Goal: Task Accomplishment & Management: Complete application form

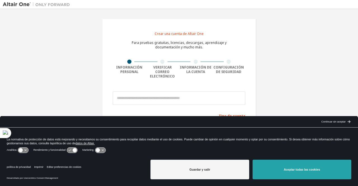
click at [289, 173] on button "Aceptar todas las cookies" at bounding box center [302, 170] width 99 height 20
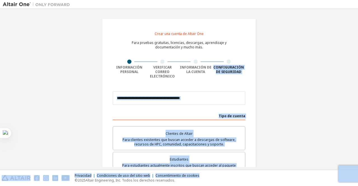
drag, startPoint x: 289, startPoint y: 173, endPoint x: 347, endPoint y: 37, distance: 148.0
click at [347, 37] on div "Crear una cuenta de Altair One Para pruebas gratuitas, licencias, descargas, ap…" at bounding box center [179, 93] width 358 height 186
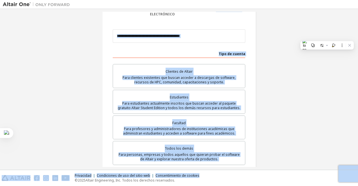
scroll to position [64, 0]
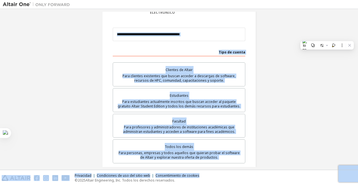
click at [268, 54] on div "Crear una cuenta de Altair One Para pruebas gratuitas, licencias, descargas, ap…" at bounding box center [179, 101] width 353 height 307
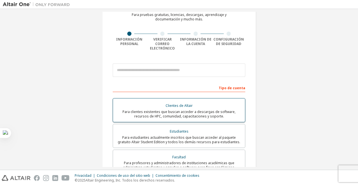
scroll to position [0, 0]
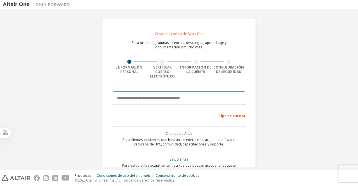
click at [196, 92] on input "email" at bounding box center [179, 98] width 133 height 13
type input "**********"
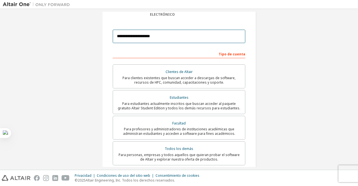
scroll to position [62, 0]
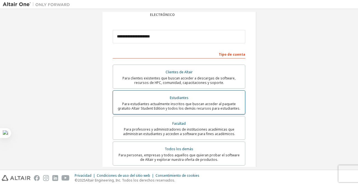
click at [180, 102] on font "Para estudiantes actualmente inscritos que buscan acceder al paquete gratuito A…" at bounding box center [179, 106] width 123 height 9
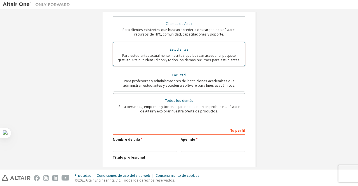
scroll to position [148, 0]
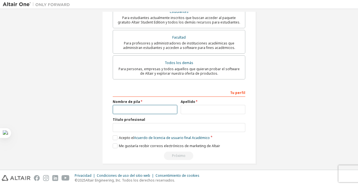
click at [160, 110] on input "text" at bounding box center [145, 109] width 65 height 9
type input "******"
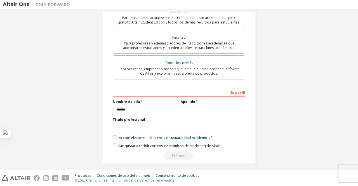
click at [191, 109] on input "text" at bounding box center [213, 109] width 65 height 9
type input "*******"
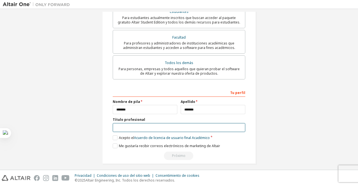
click at [170, 125] on input "text" at bounding box center [179, 127] width 133 height 9
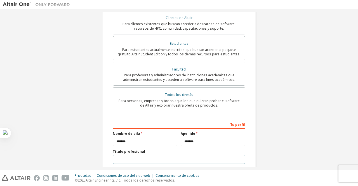
scroll to position [146, 0]
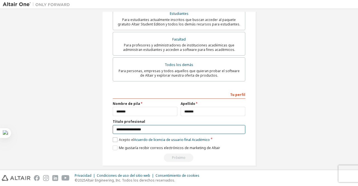
type input "**********"
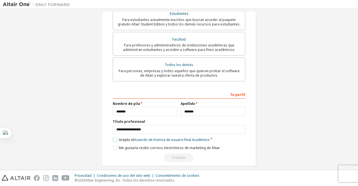
click at [119, 137] on font "Acepto el" at bounding box center [126, 139] width 15 height 5
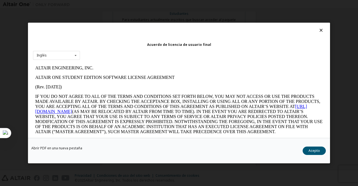
scroll to position [0, 0]
click at [305, 148] on button "Acepto" at bounding box center [314, 151] width 23 height 8
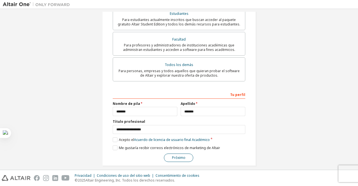
click at [183, 155] on font "Próximo" at bounding box center [178, 157] width 13 height 5
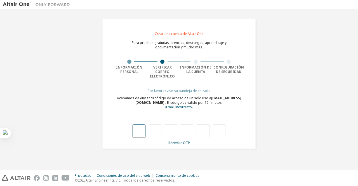
type input "*"
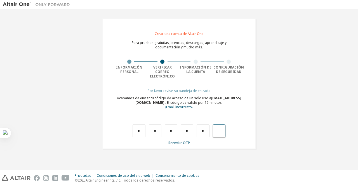
type input "*"
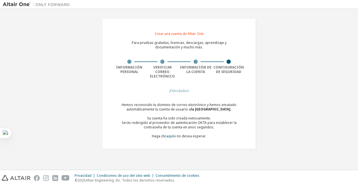
click at [290, 88] on div "Crear una cuenta de Altair One Para pruebas gratuitas, licencias, descargas, ap…" at bounding box center [179, 84] width 353 height 144
